Goal: Check status: Check status

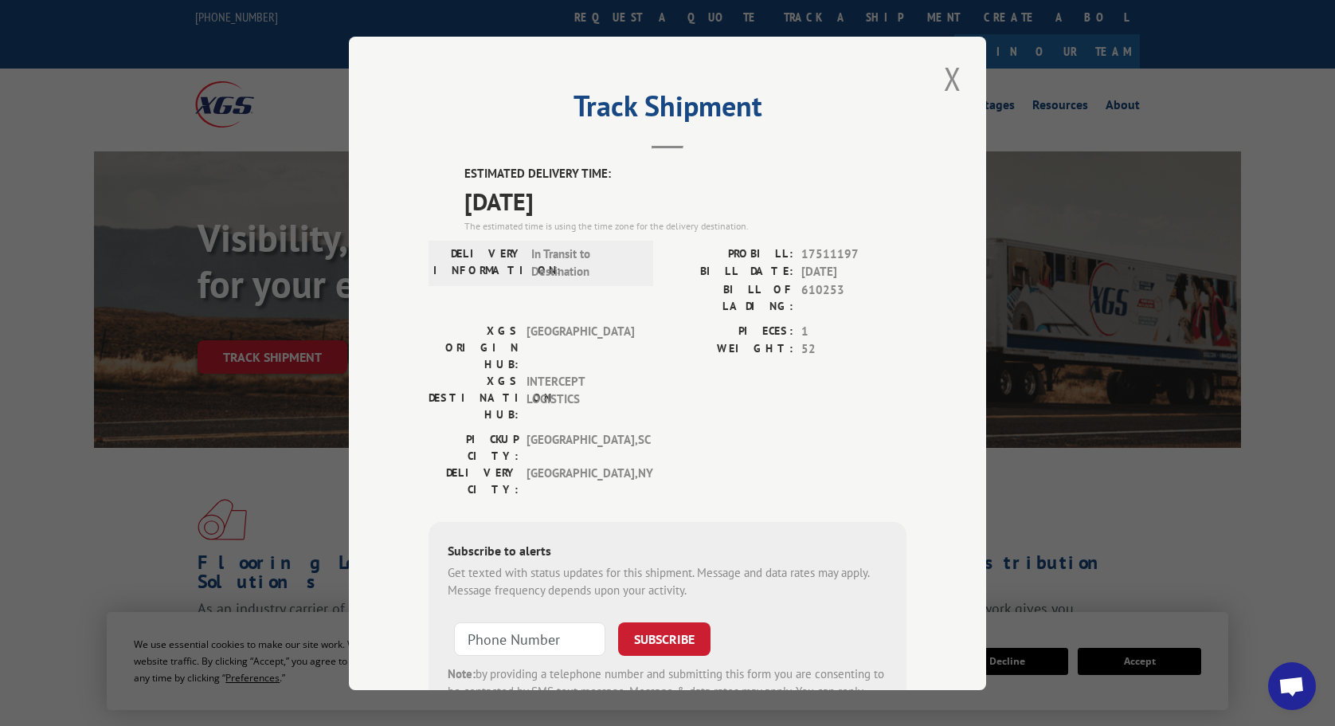
click at [845, 260] on span "17511197" at bounding box center [853, 254] width 105 height 18
click at [833, 255] on span "17511197" at bounding box center [853, 254] width 105 height 18
copy span "17511197"
click at [952, 76] on button "Close modal" at bounding box center [952, 79] width 27 height 44
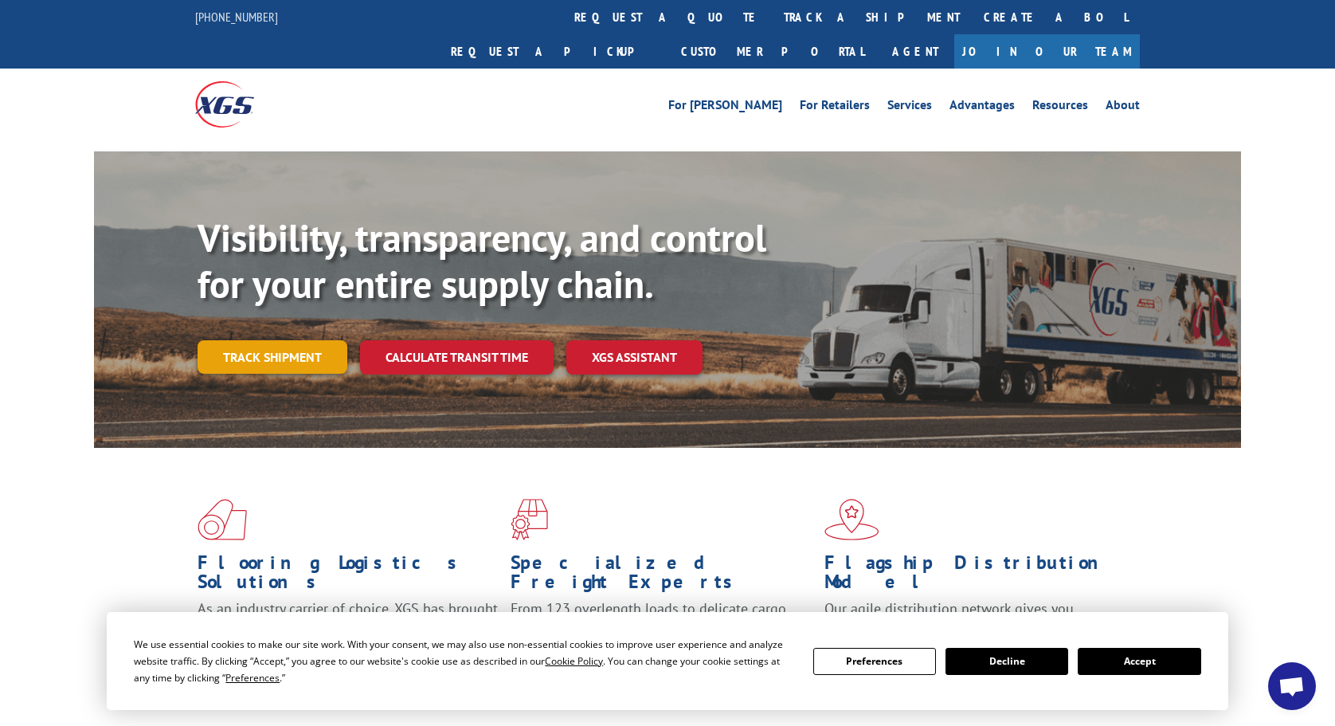
click at [299, 340] on link "Track shipment" at bounding box center [273, 356] width 150 height 33
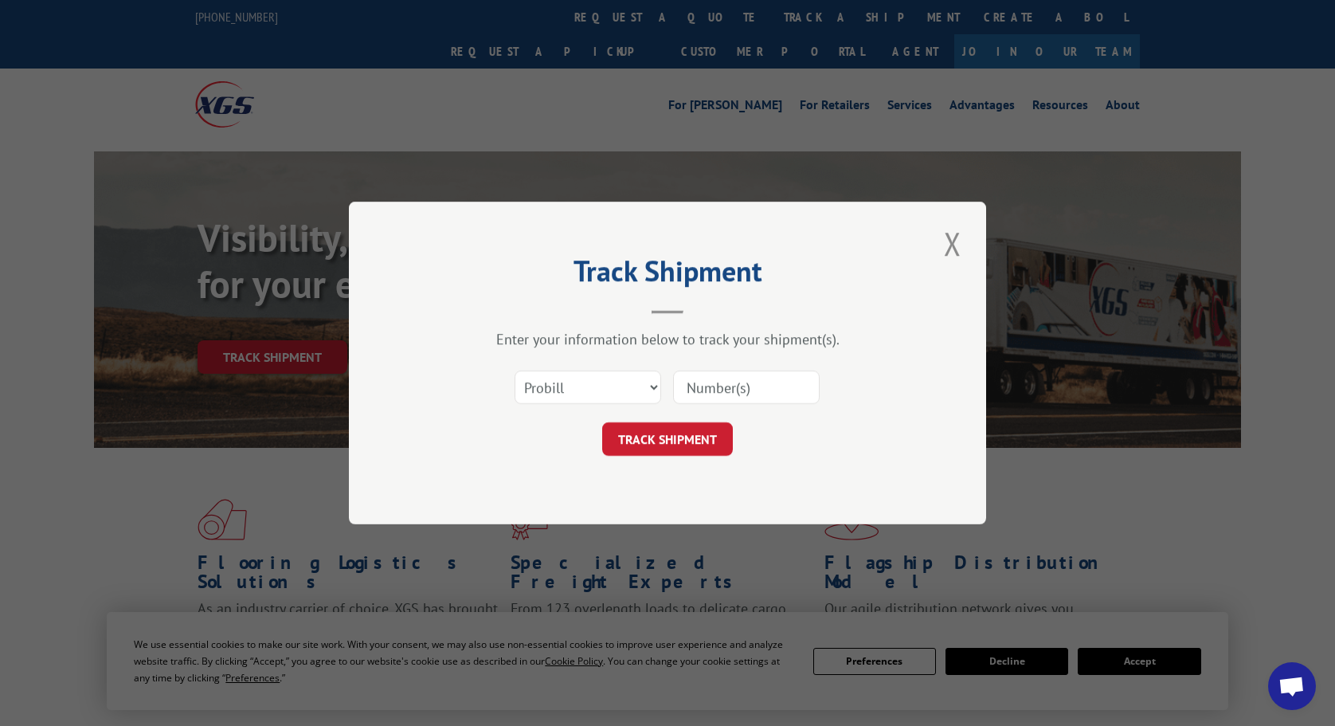
click at [737, 397] on input at bounding box center [746, 386] width 147 height 33
paste input "17511197"
type input "17511197"
click at [680, 443] on button "TRACK SHIPMENT" at bounding box center [667, 438] width 131 height 33
